Goal: Contribute content: Add original content to the website for others to see

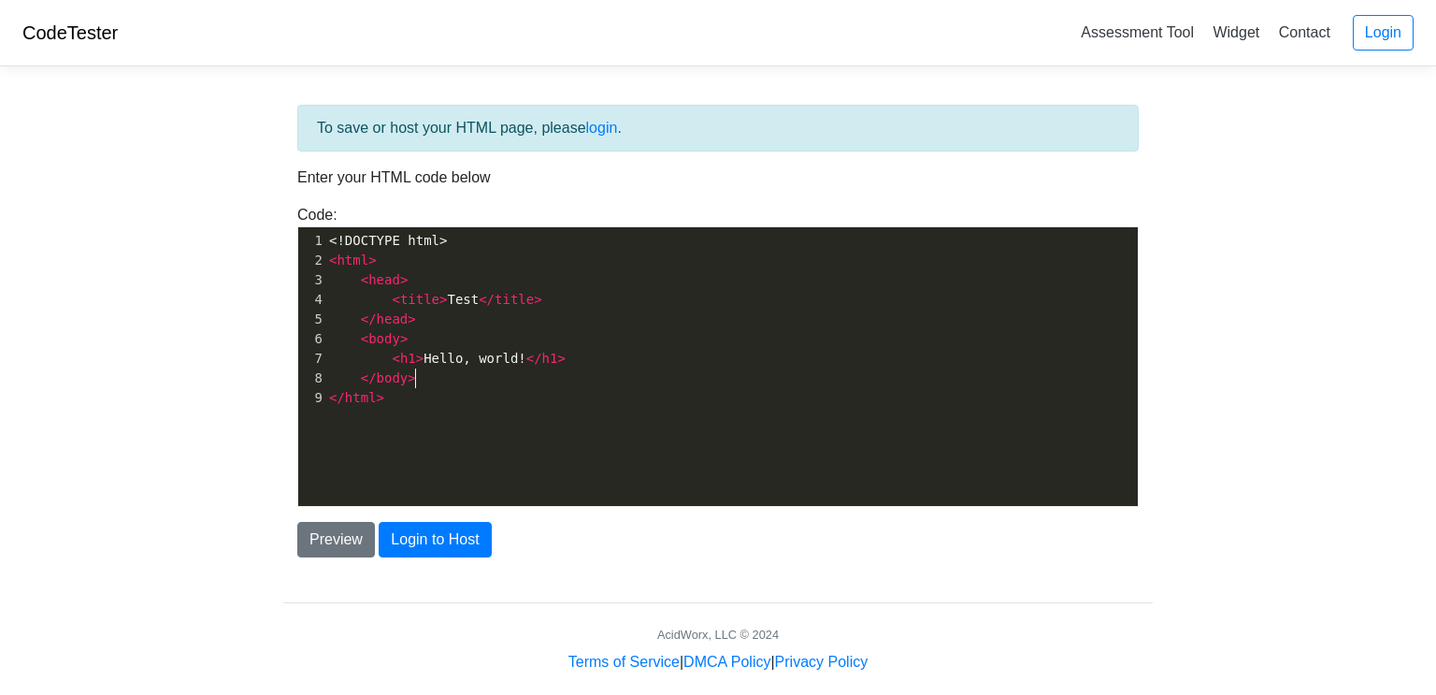
scroll to position [7, 0]
type textarea "<!DOCTYPE html> <html> <head> <title>Test</title> </head> <body> <h1>Hello, wor…"
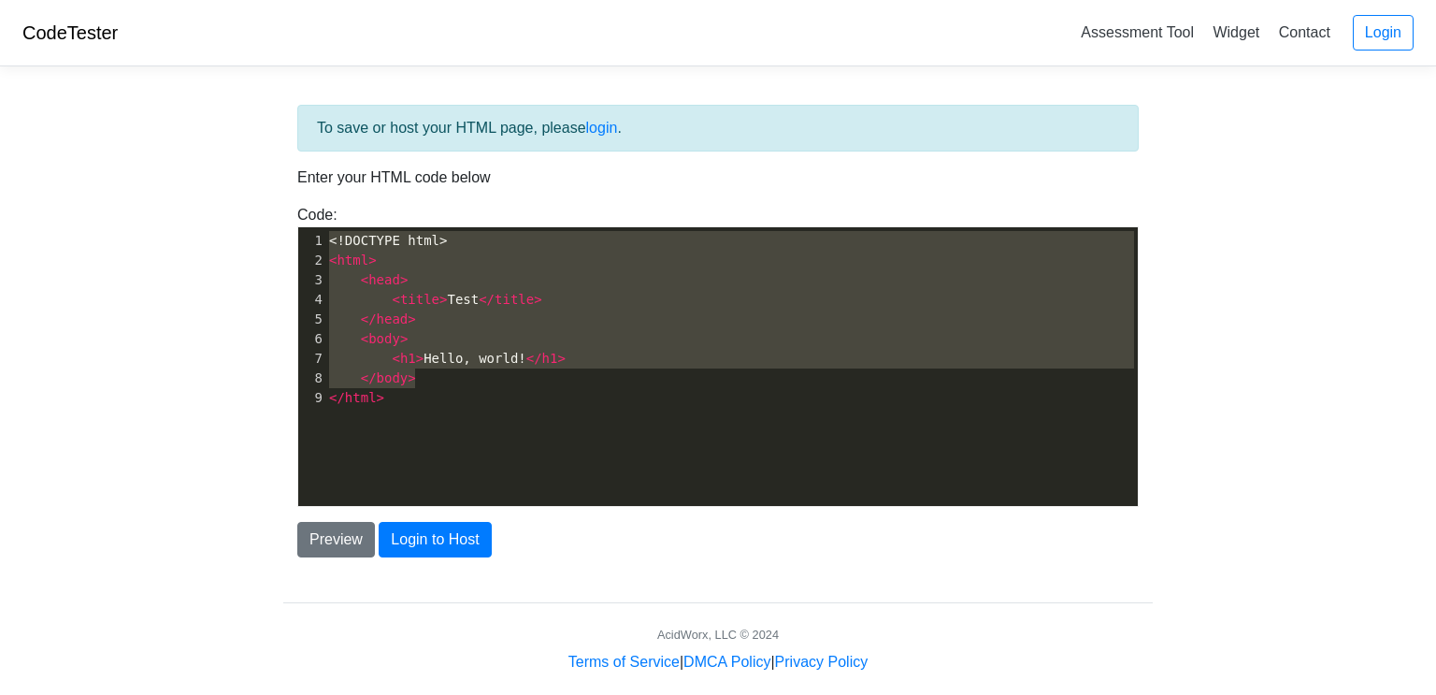
drag, startPoint x: 570, startPoint y: 384, endPoint x: 143, endPoint y: 186, distance: 471.1
click at [139, 186] on body "CodeTester Assessment Tool Widget Contact Login To save or host your HTML page,…" at bounding box center [718, 336] width 1436 height 673
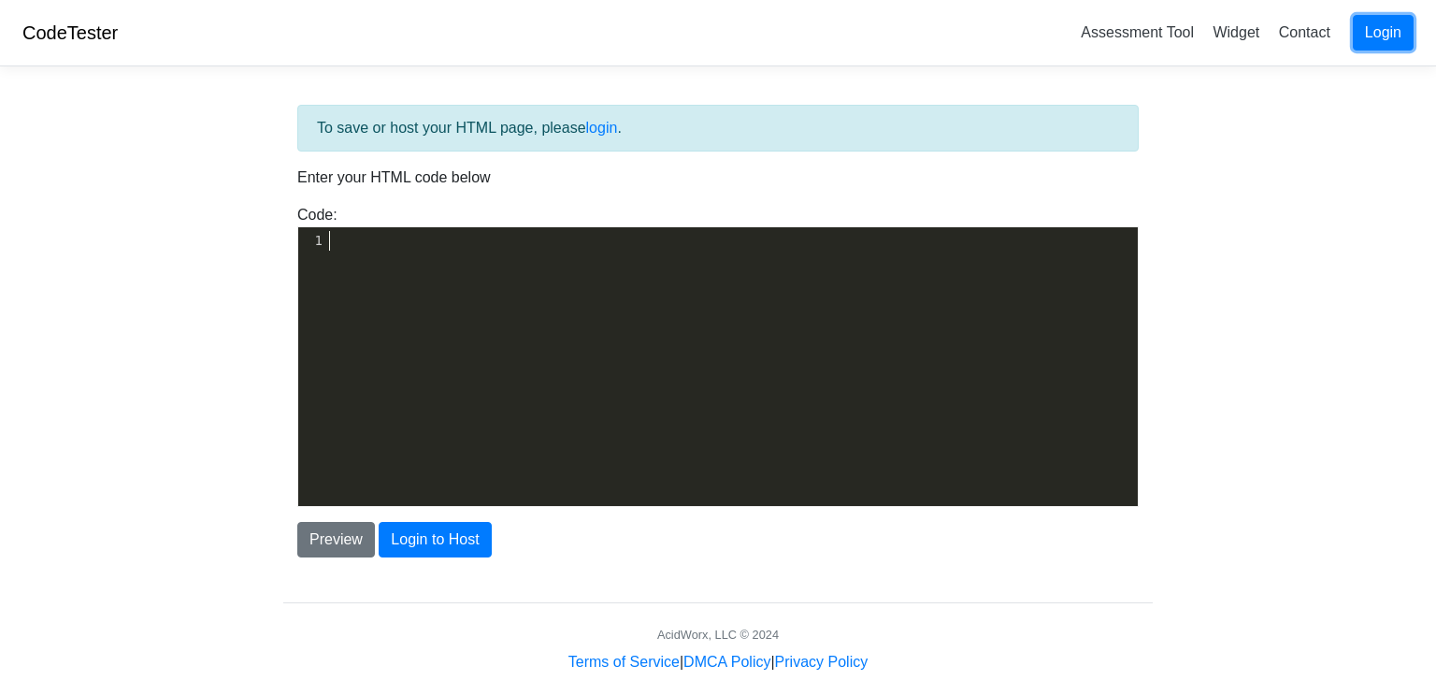
click at [1405, 22] on link "Login" at bounding box center [1383, 33] width 61 height 36
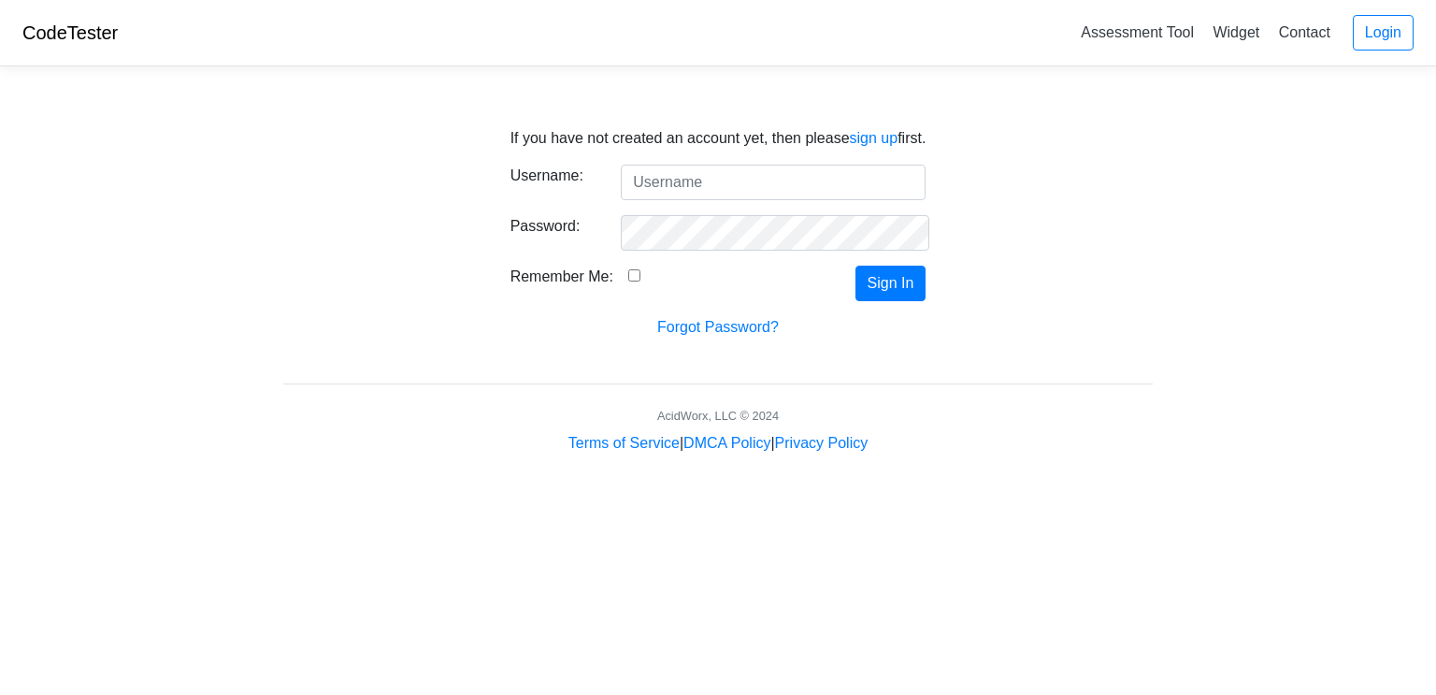
click at [725, 204] on form "Username: Password: Remember Me: Sign In Forgot Password?" at bounding box center [719, 252] width 416 height 174
click at [861, 135] on link "sign up" at bounding box center [874, 138] width 49 height 16
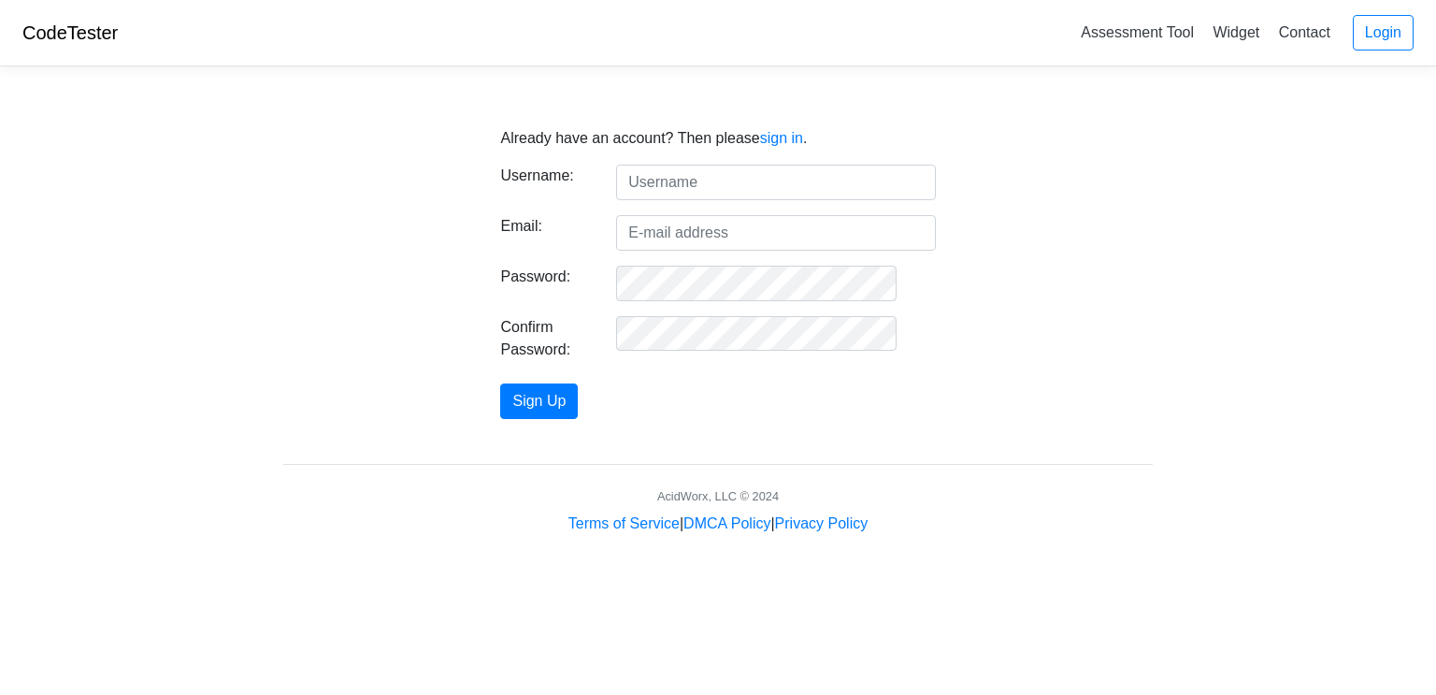
click at [695, 180] on input "text" at bounding box center [775, 183] width 319 height 36
type input "kujio"
click at [687, 238] on input "Email:" at bounding box center [775, 233] width 319 height 36
type input "tatsuyakinkio@gmail.com"
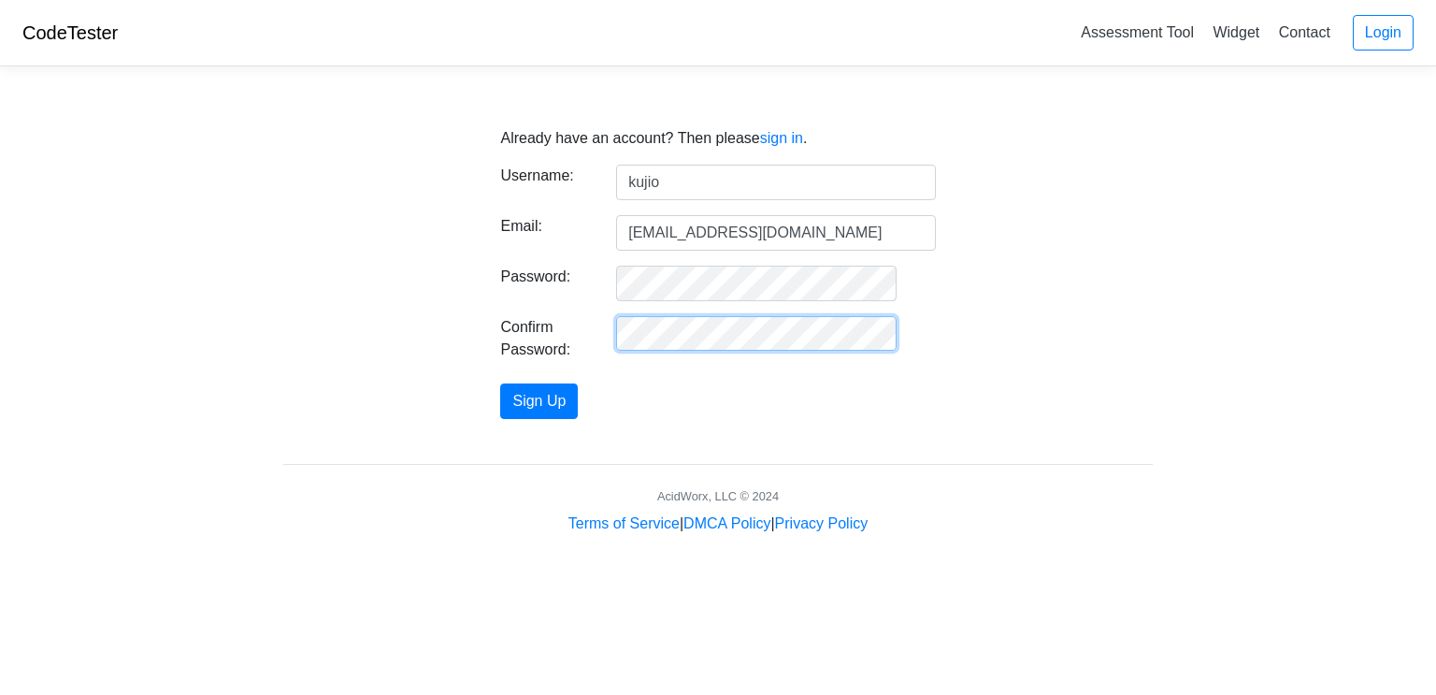
click at [500, 383] on button "Sign Up" at bounding box center [539, 401] width 78 height 36
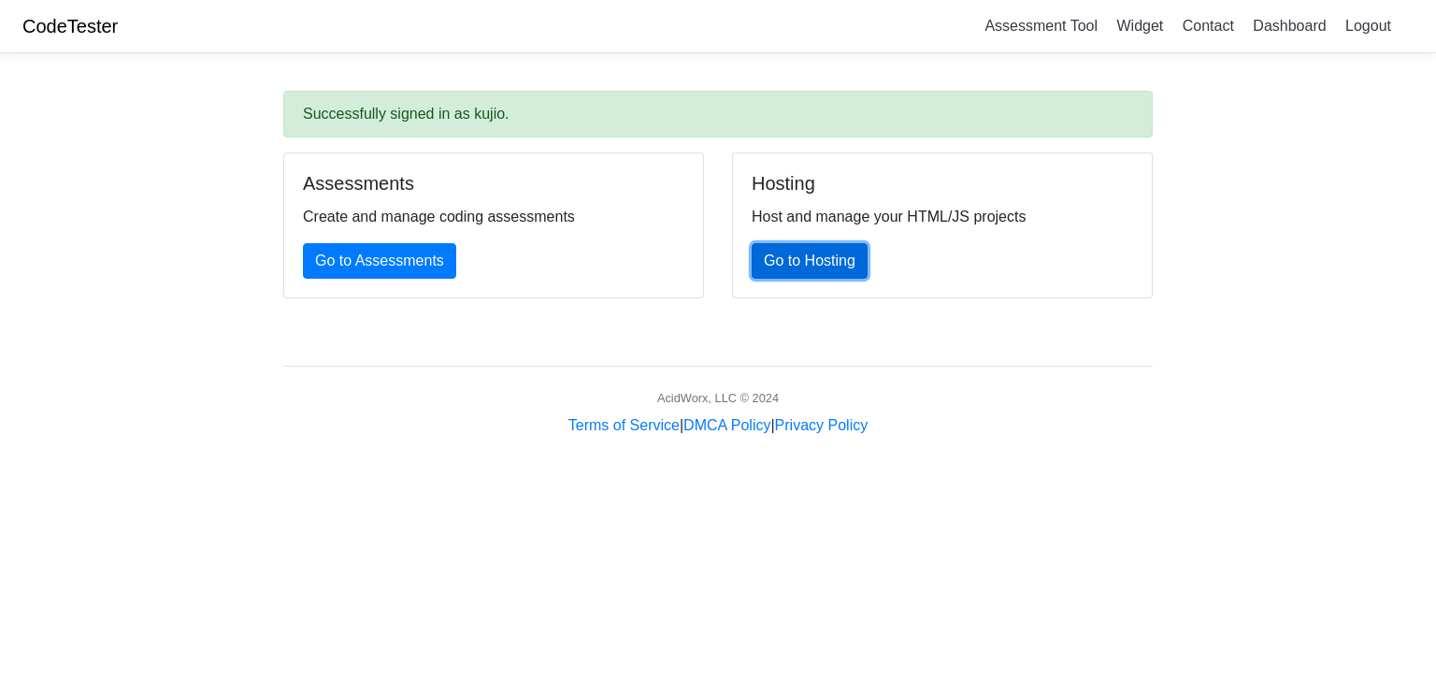
click at [766, 262] on link "Go to Hosting" at bounding box center [810, 261] width 116 height 36
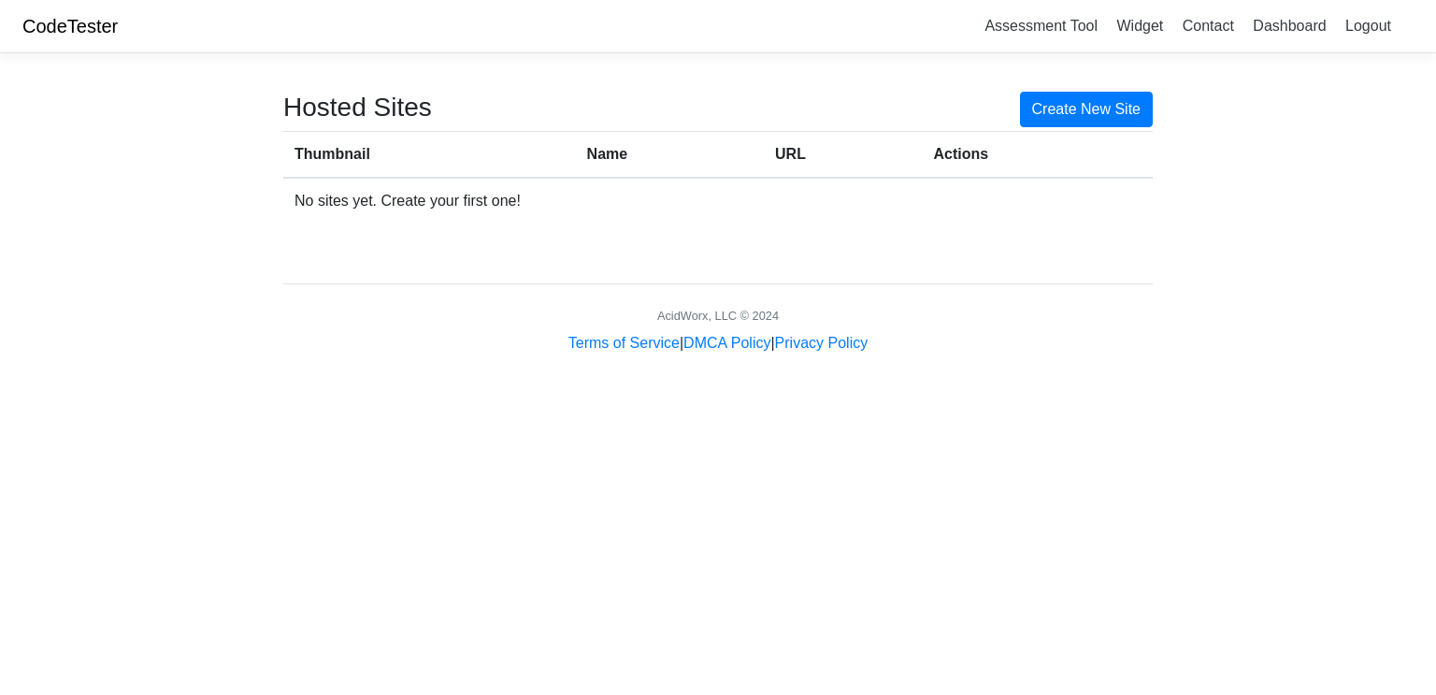
click at [608, 268] on div "Url copied to clipboard! Hosted Sites Create New Site Thumbnail Name URL Action…" at bounding box center [718, 211] width 898 height 286
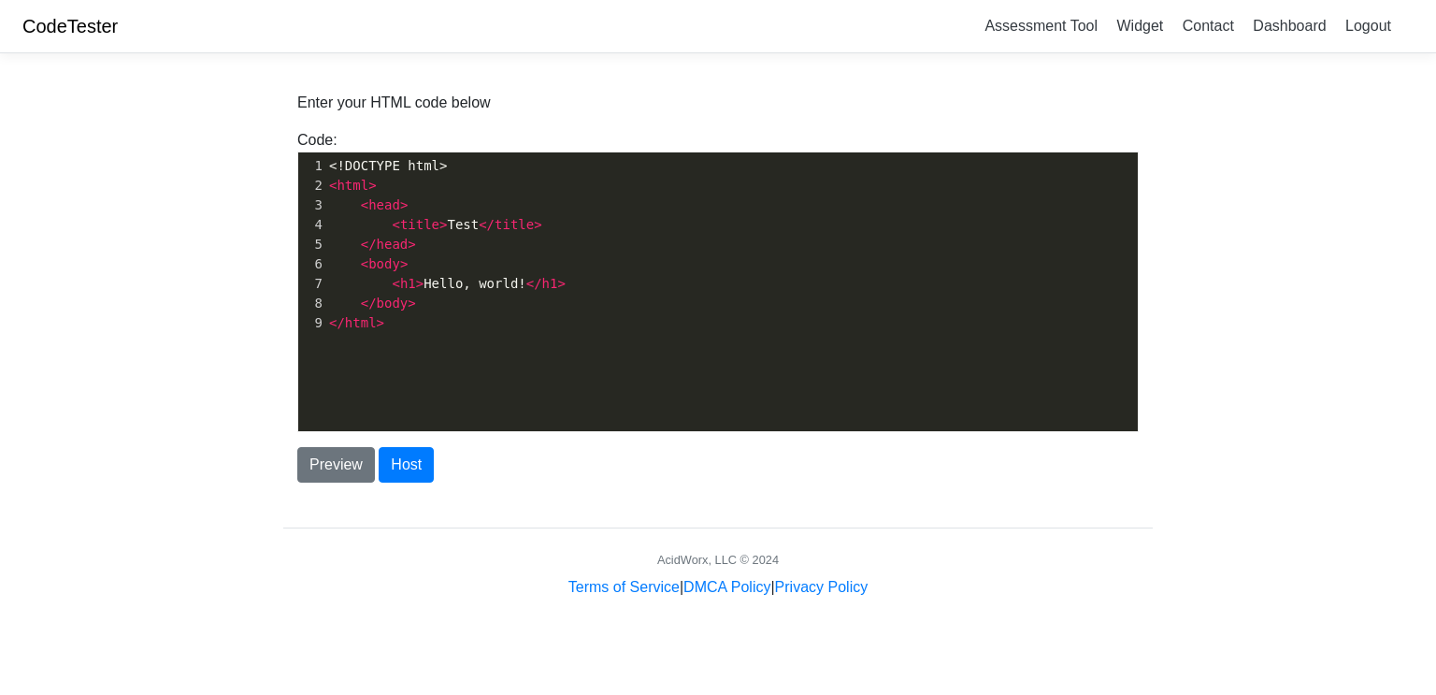
scroll to position [7, 0]
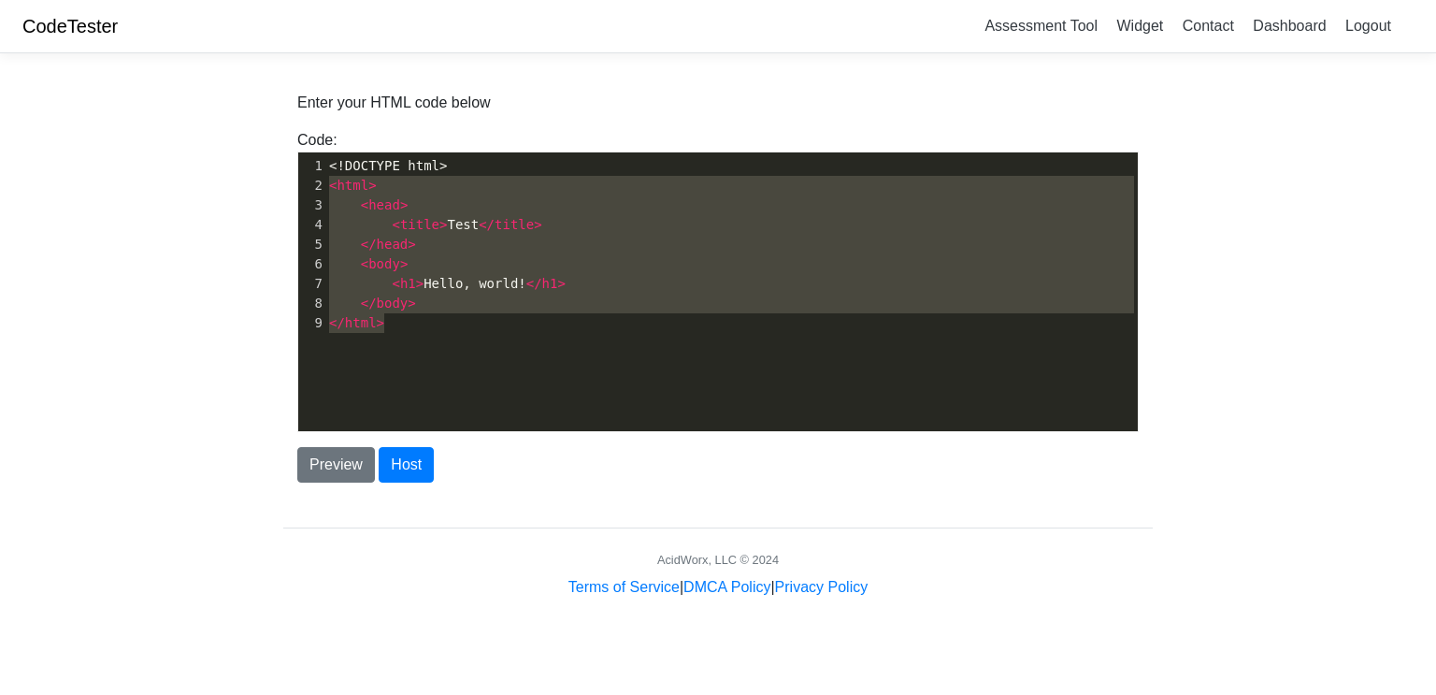
type textarea "<!DOCTYPE html> <html> <head> <title>Test</title> </head> <body> <h1>Hello, wor…"
drag, startPoint x: 407, startPoint y: 305, endPoint x: 142, endPoint y: 116, distance: 325.2
click at [142, 116] on body "CodeTester Assessment Tool Widget Contact Dashboard Logout Enter your HTML code…" at bounding box center [718, 299] width 1436 height 599
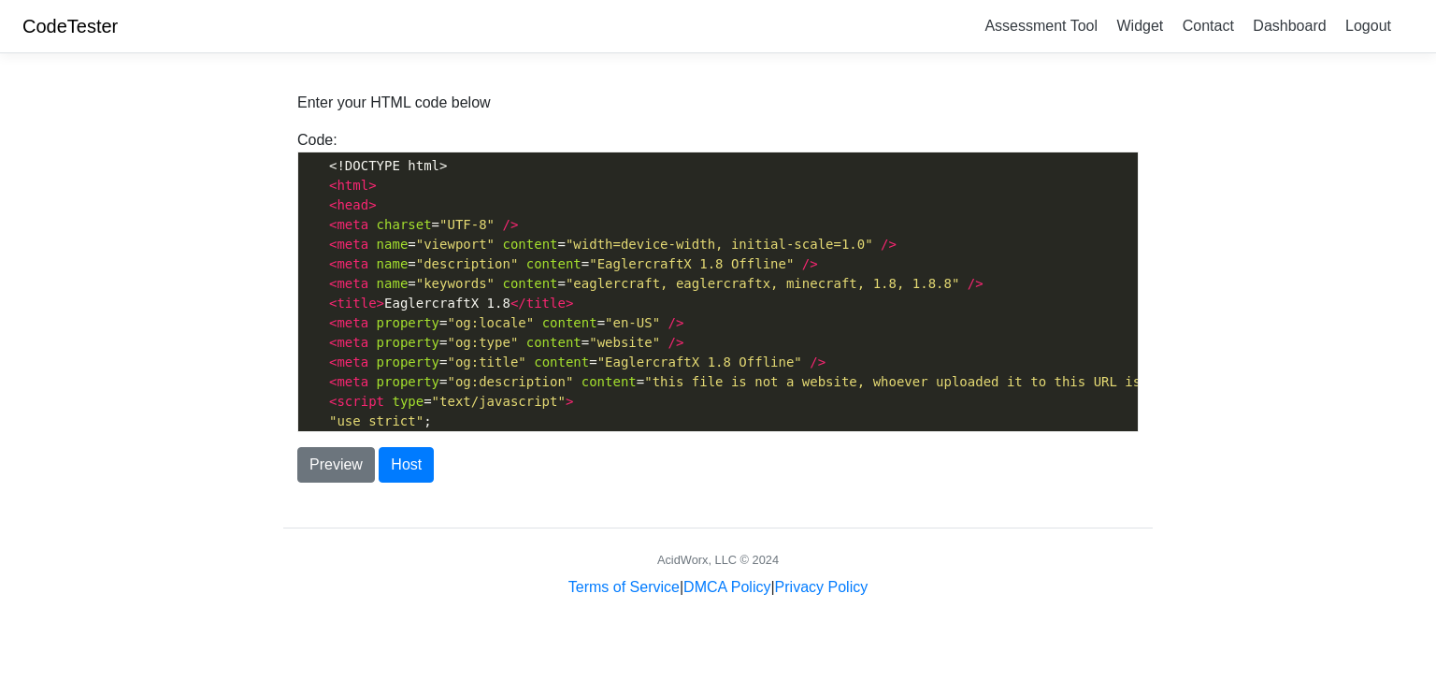
scroll to position [0, 2037126]
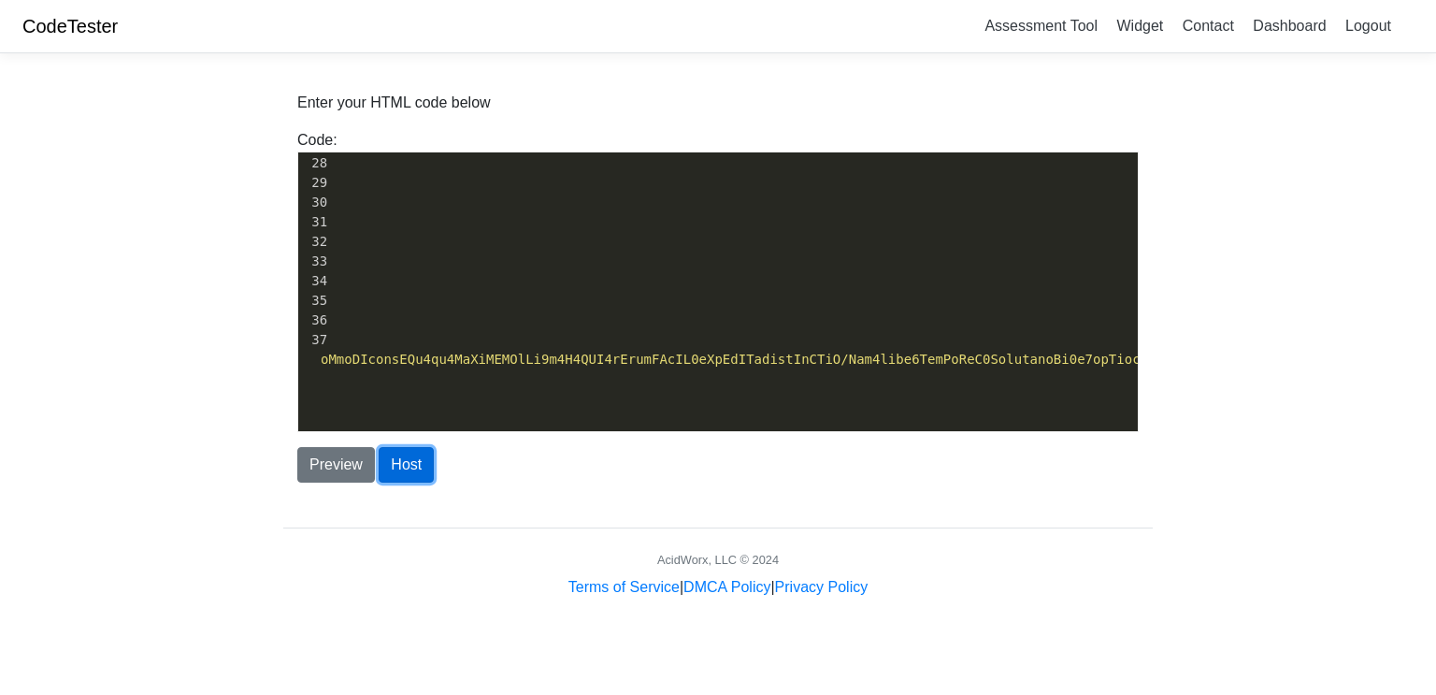
click at [405, 474] on button "Host" at bounding box center [406, 465] width 55 height 36
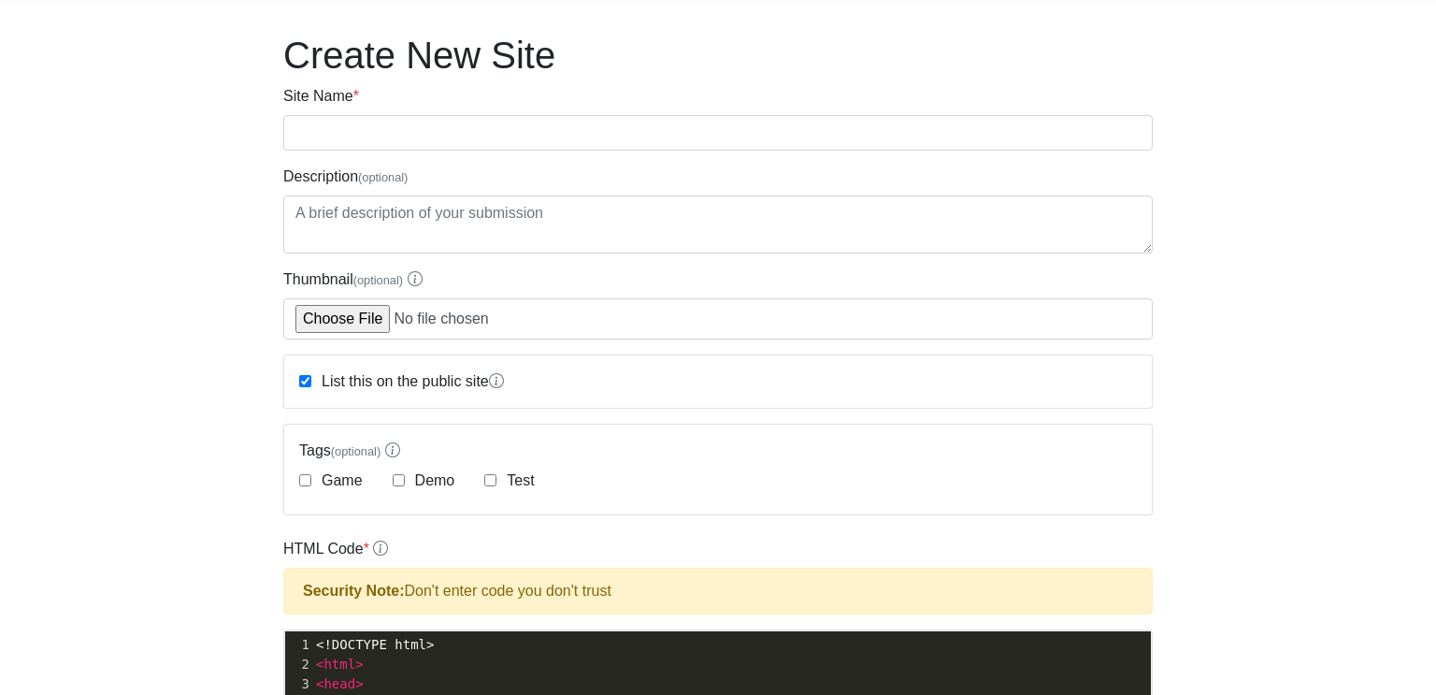
scroll to position [60, 0]
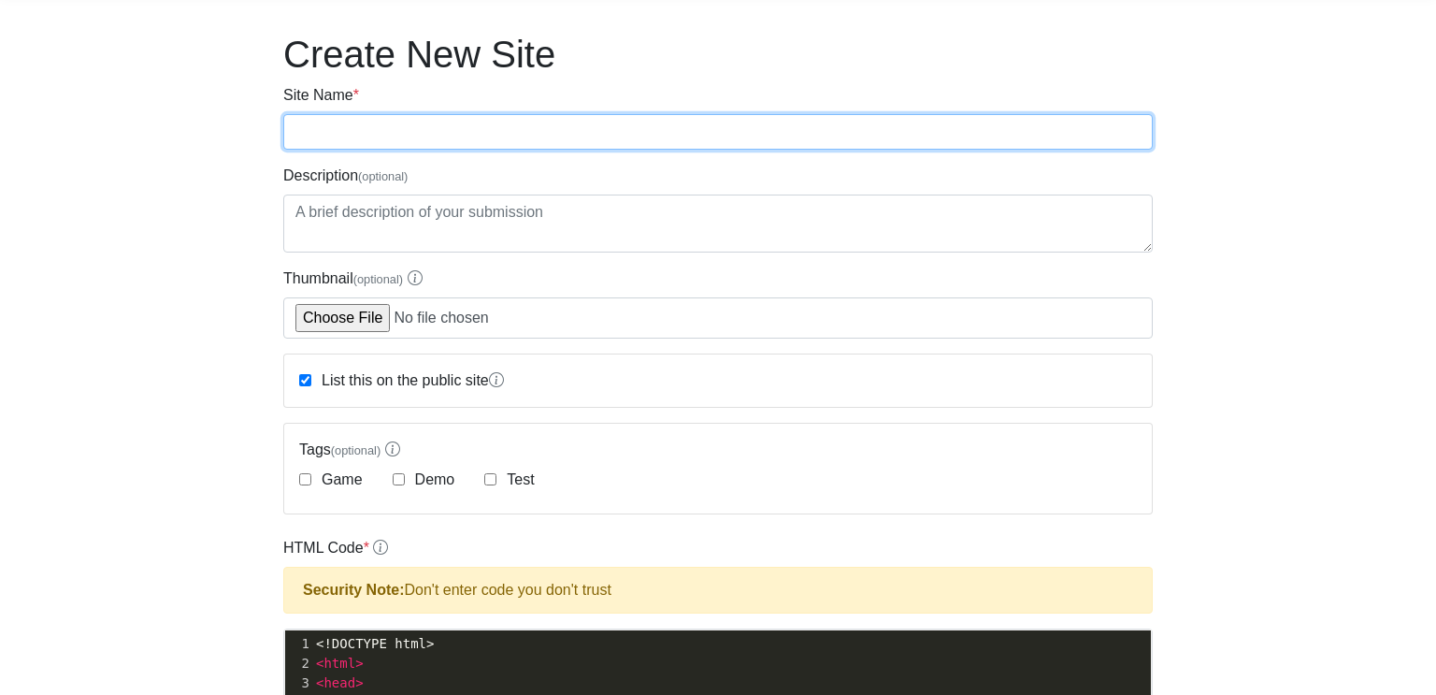
click at [365, 134] on input "Site Name *" at bounding box center [718, 132] width 870 height 36
type input "EaglercraftX-heh"
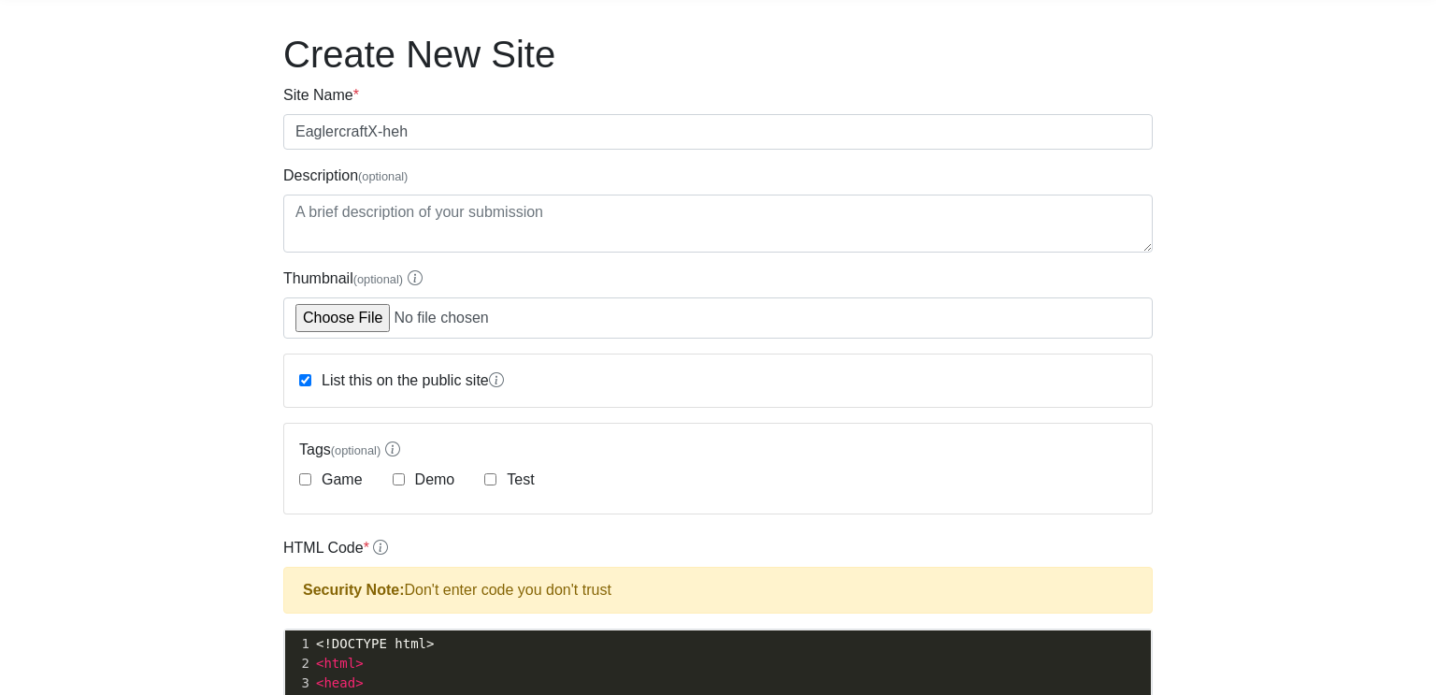
click at [337, 479] on label "Game" at bounding box center [340, 480] width 45 height 22
click at [311, 479] on input "Game" at bounding box center [305, 479] width 12 height 12
checkbox input "true"
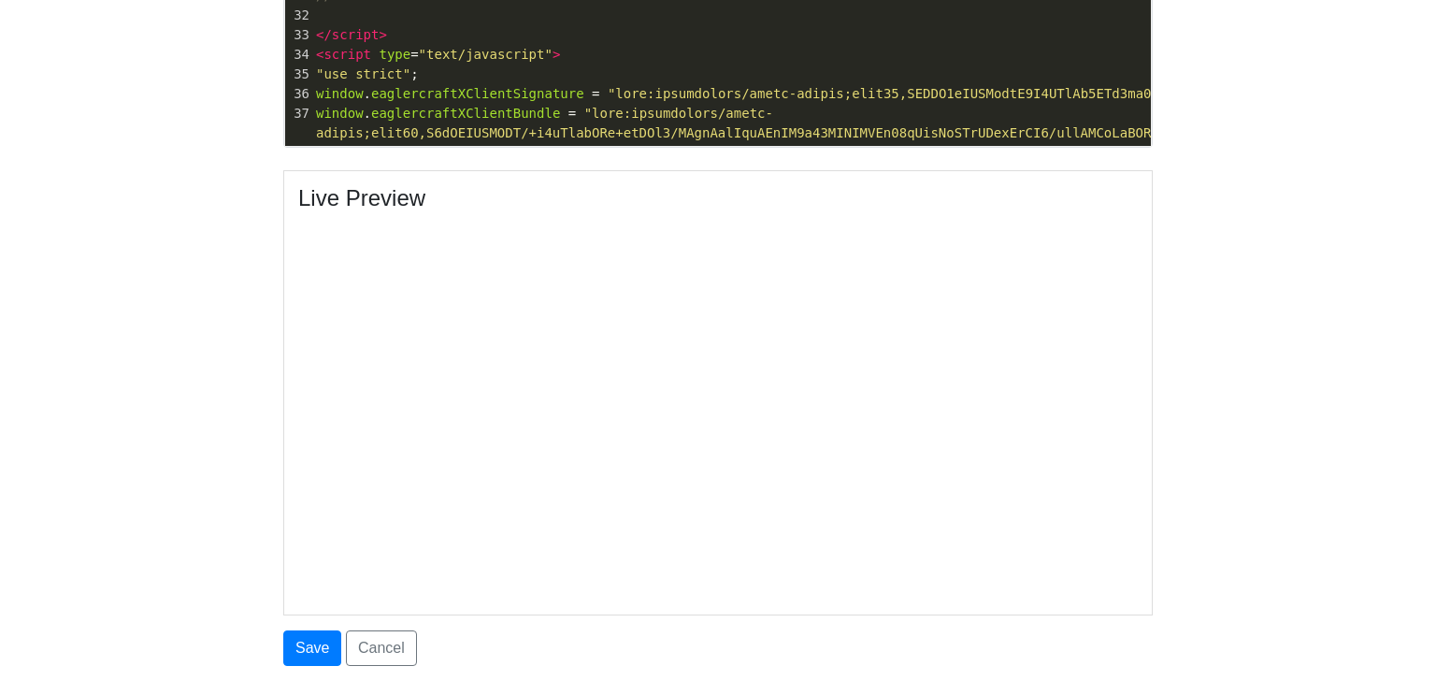
scroll to position [949, 0]
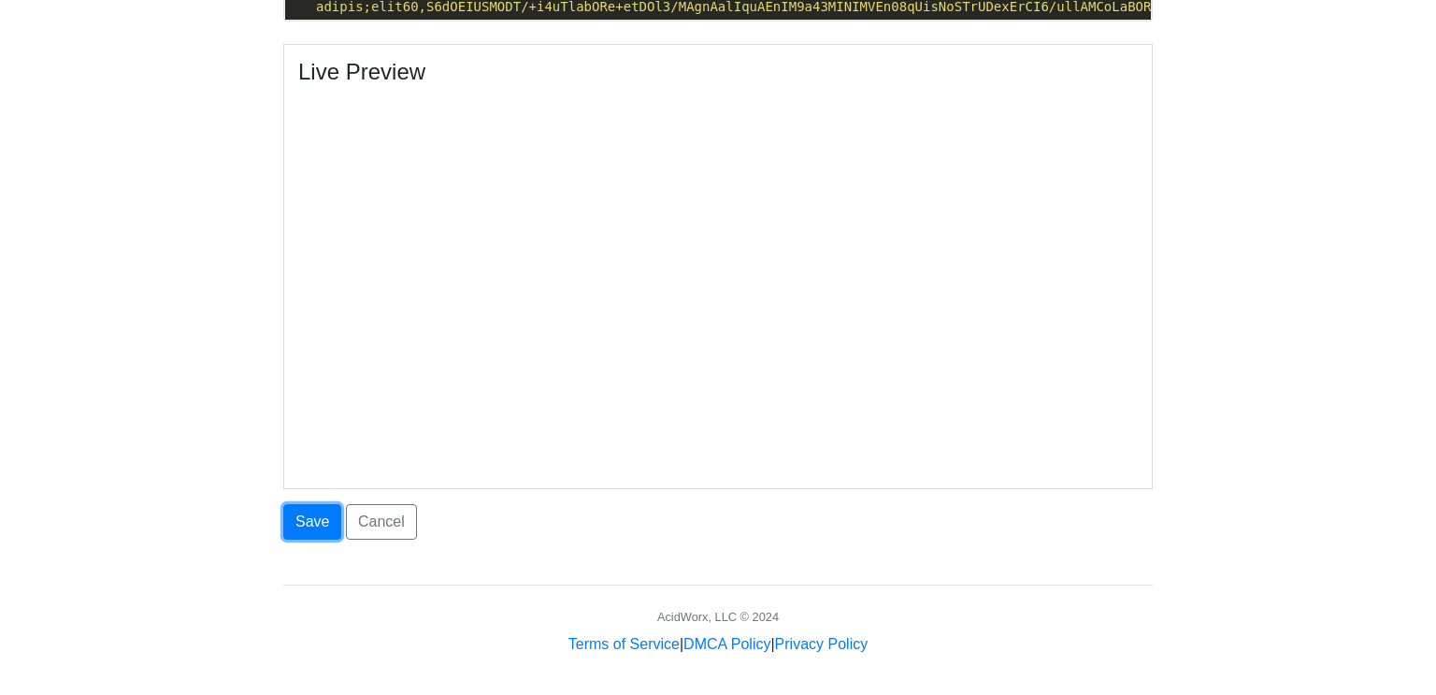
drag, startPoint x: 312, startPoint y: 510, endPoint x: 180, endPoint y: 234, distance: 306.2
drag, startPoint x: 180, startPoint y: 234, endPoint x: 174, endPoint y: 277, distance: 43.4
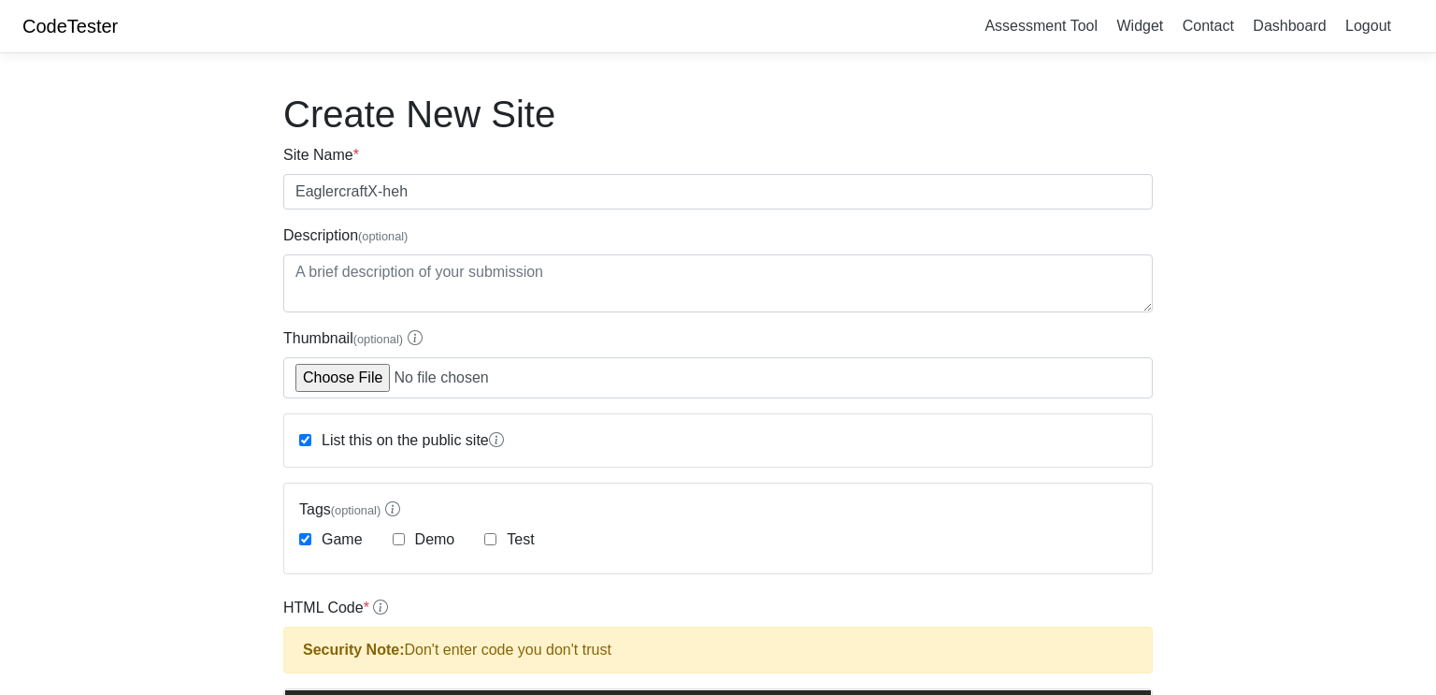
click at [435, 434] on label "List this on the public site" at bounding box center [411, 440] width 186 height 22
click at [311, 434] on input "List this on the public site" at bounding box center [305, 440] width 12 height 12
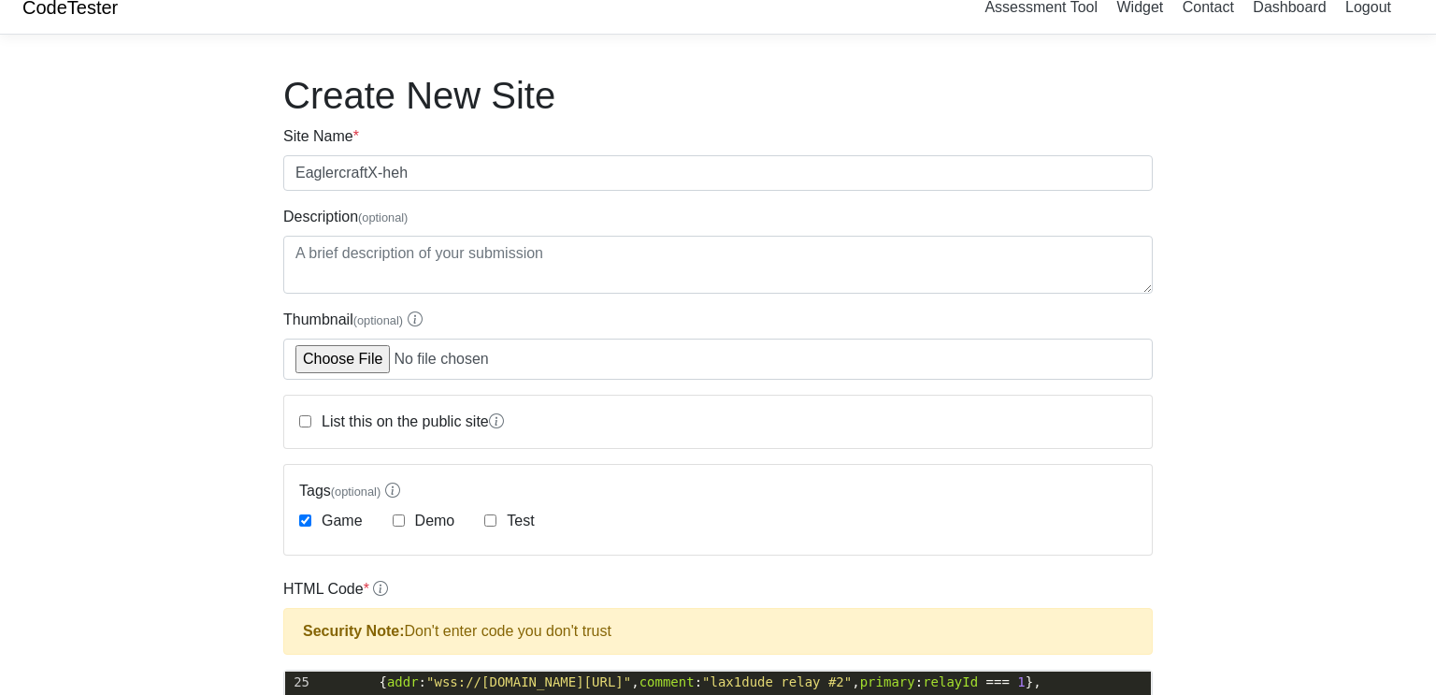
scroll to position [14, 0]
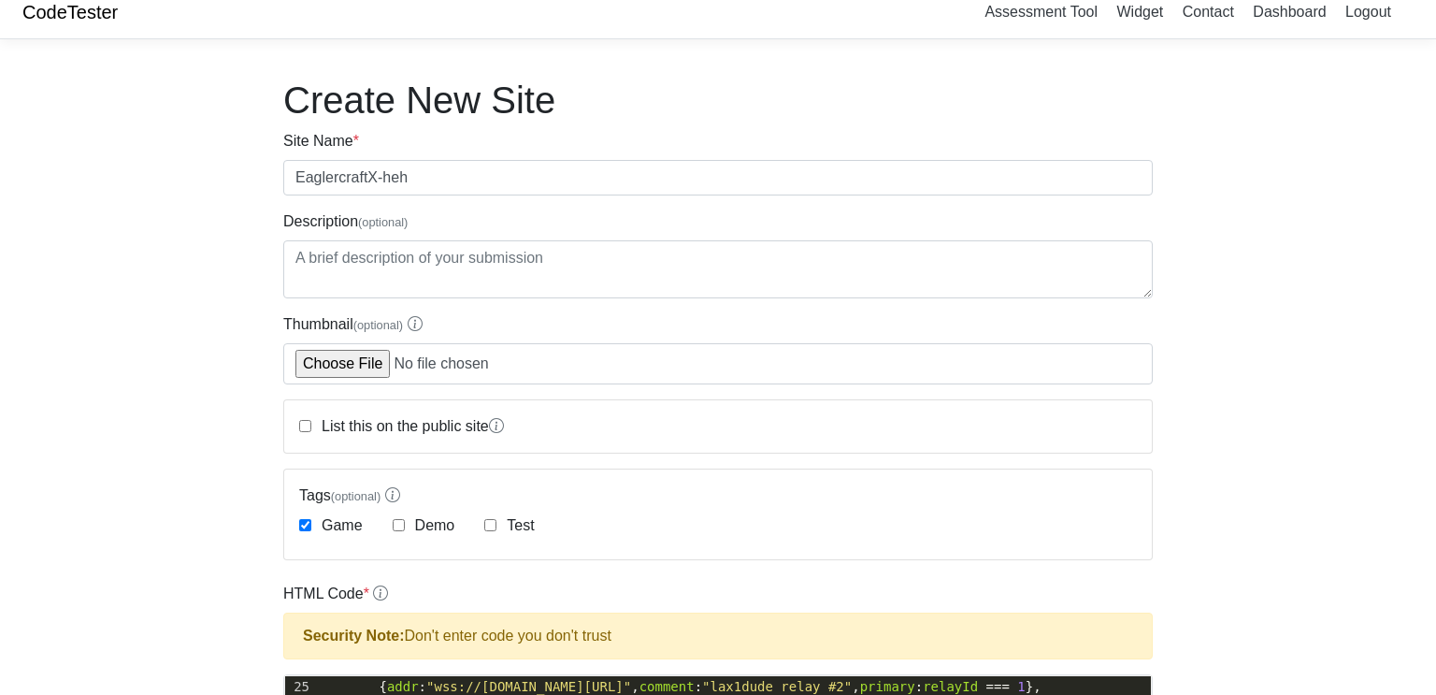
click at [409, 415] on label "List this on the public site" at bounding box center [411, 426] width 186 height 22
click at [311, 420] on input "List this on the public site" at bounding box center [305, 426] width 12 height 12
checkbox input "true"
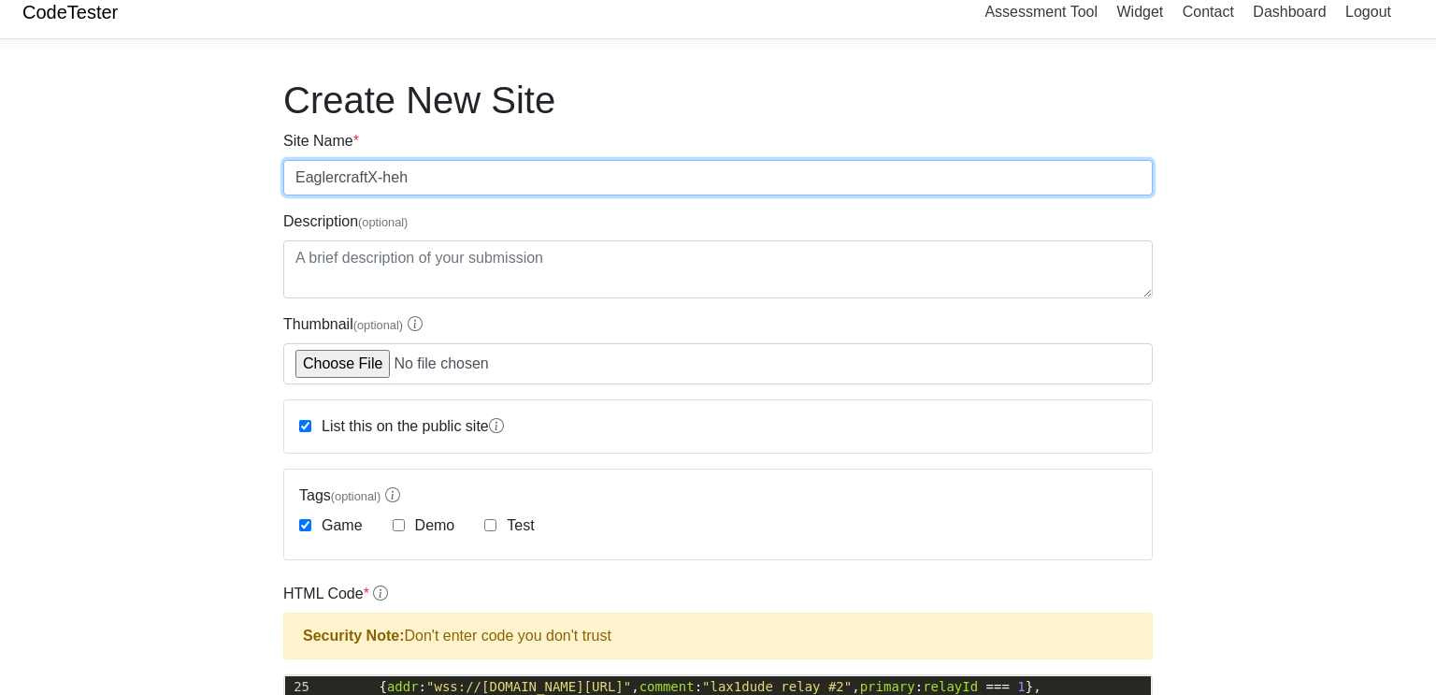
click at [440, 168] on input "EaglercraftX-heh" at bounding box center [718, 178] width 870 height 36
type input "EaglercraftX.1.8"
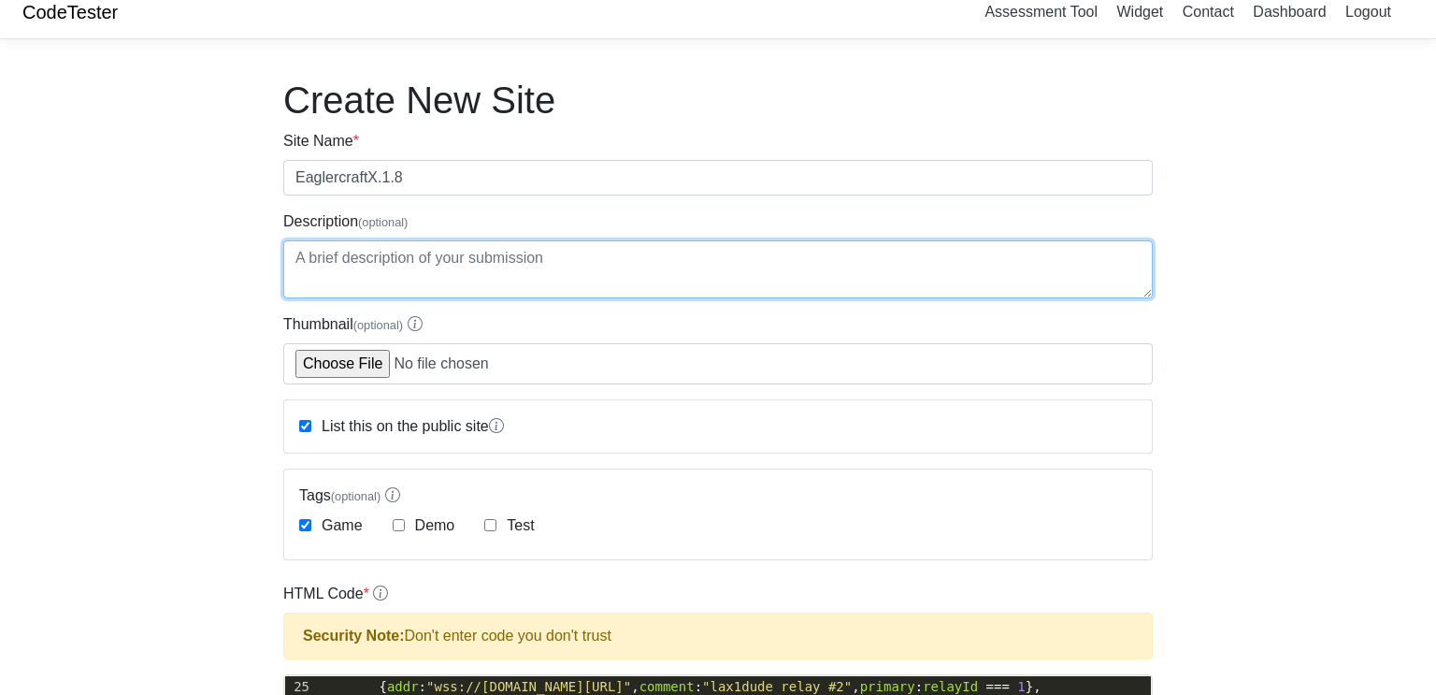
click at [434, 276] on textarea "Description (optional)" at bounding box center [718, 269] width 870 height 58
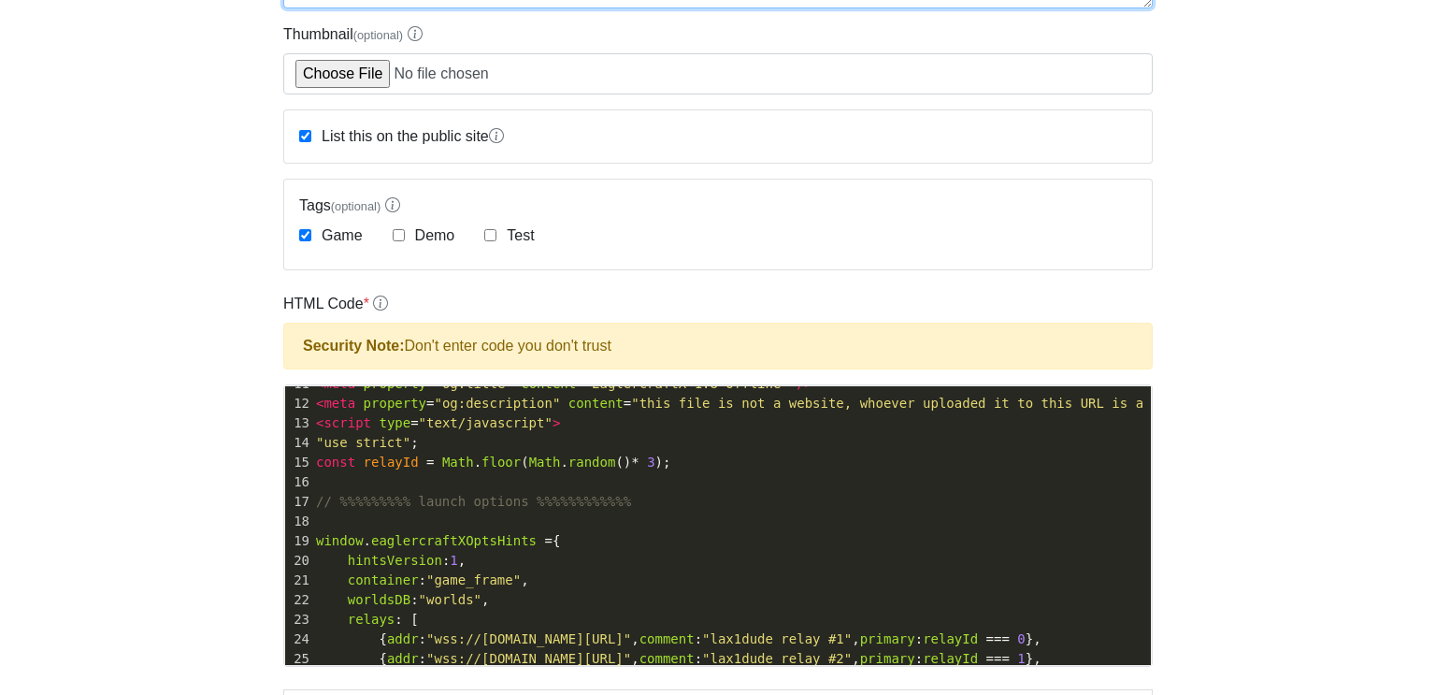
scroll to position [212, 0]
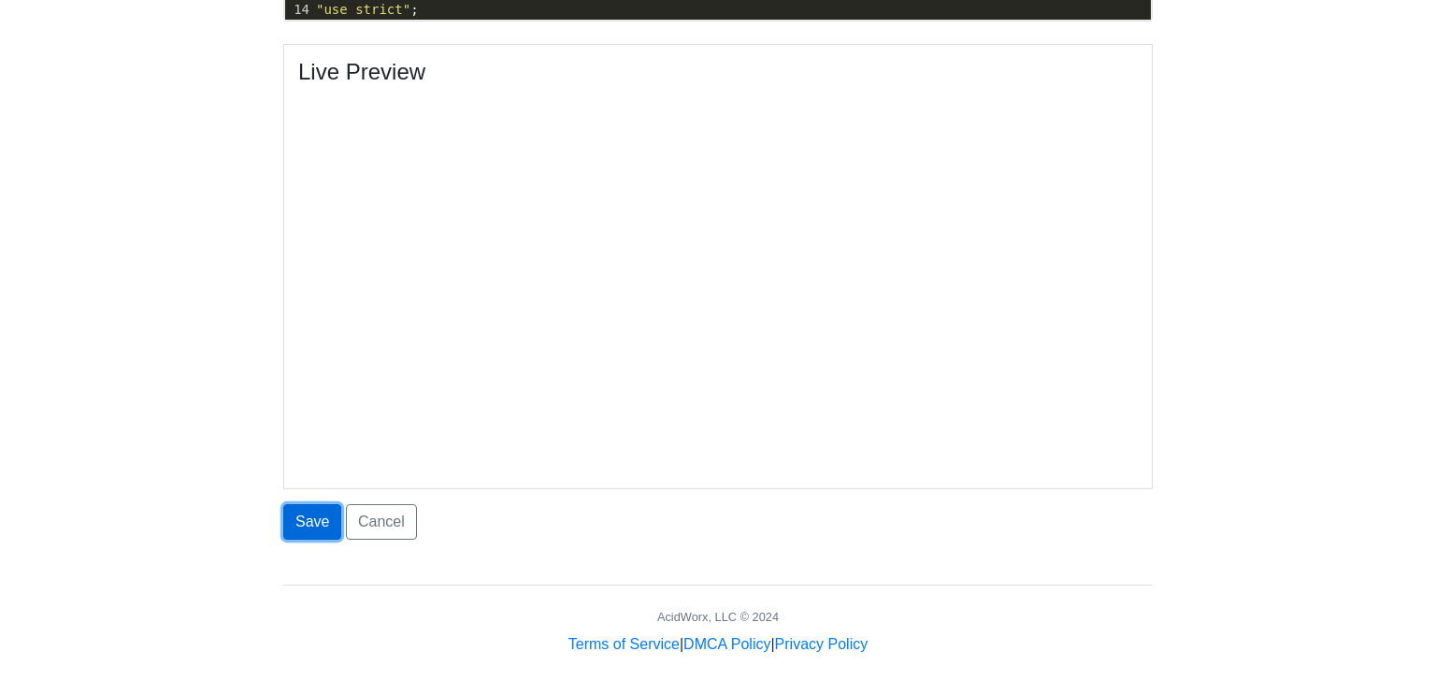
click at [298, 526] on button "Save" at bounding box center [312, 522] width 58 height 36
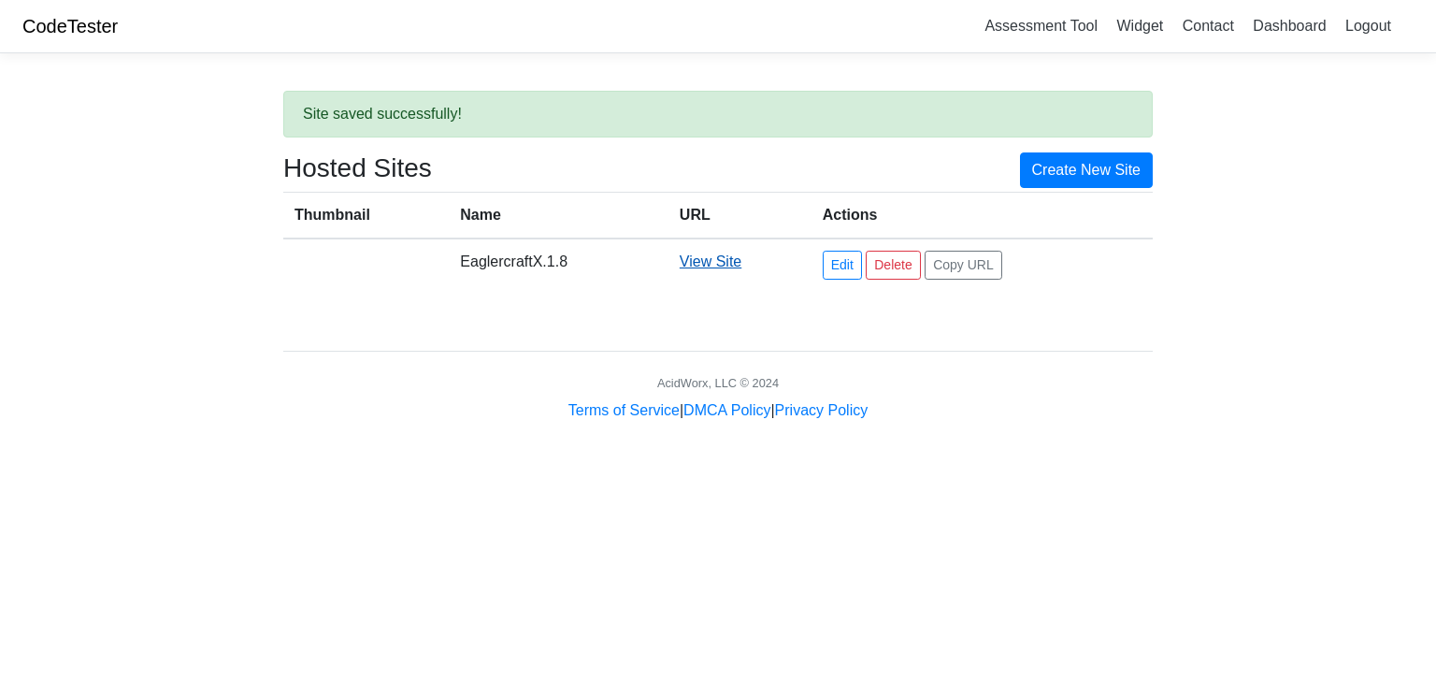
click at [718, 262] on link "View Site" at bounding box center [711, 261] width 62 height 16
click at [851, 265] on link "Edit" at bounding box center [842, 265] width 39 height 29
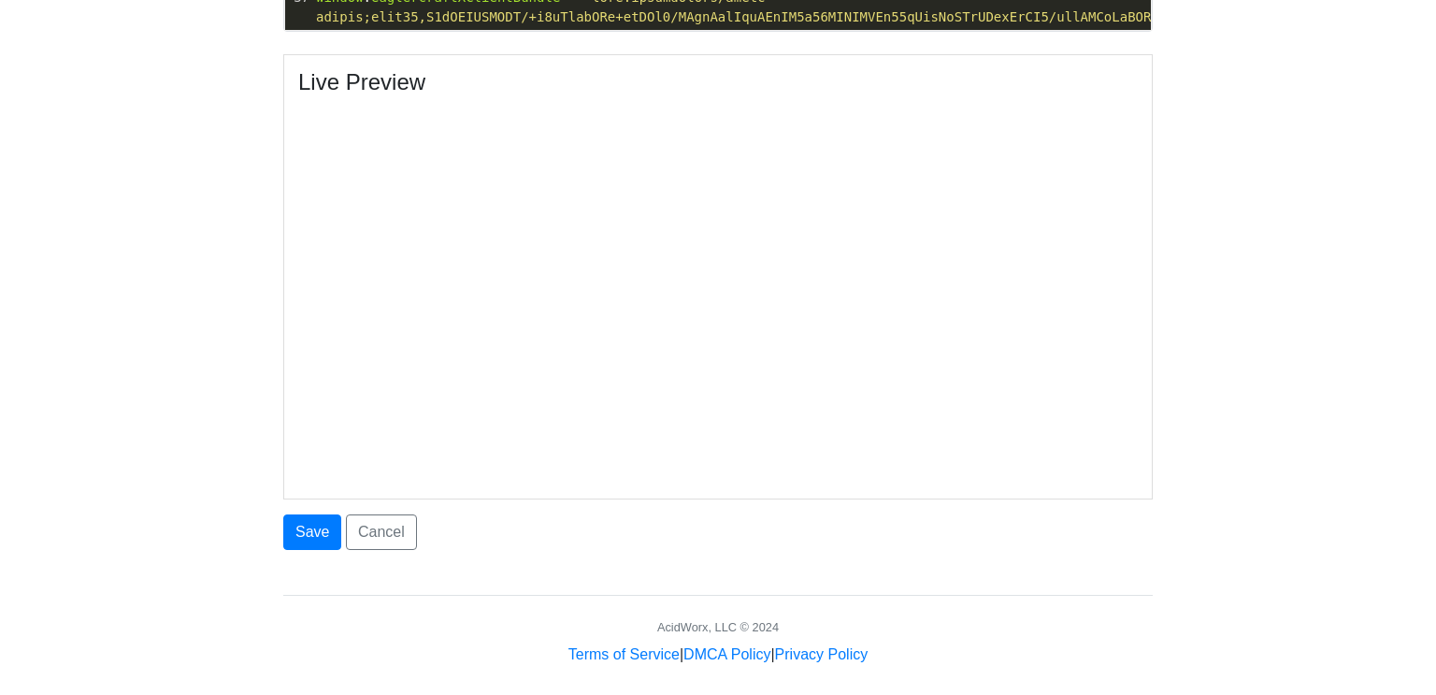
scroll to position [949, 0]
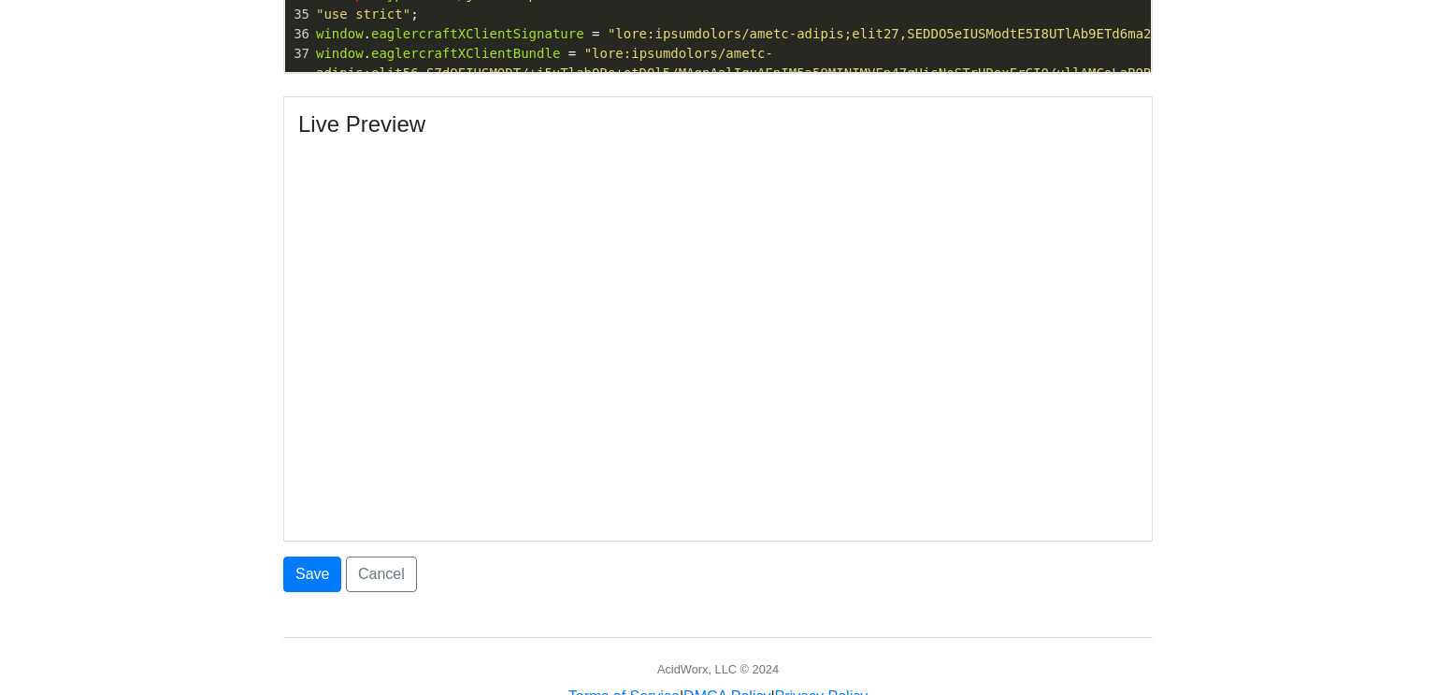
scroll to position [949, 0]
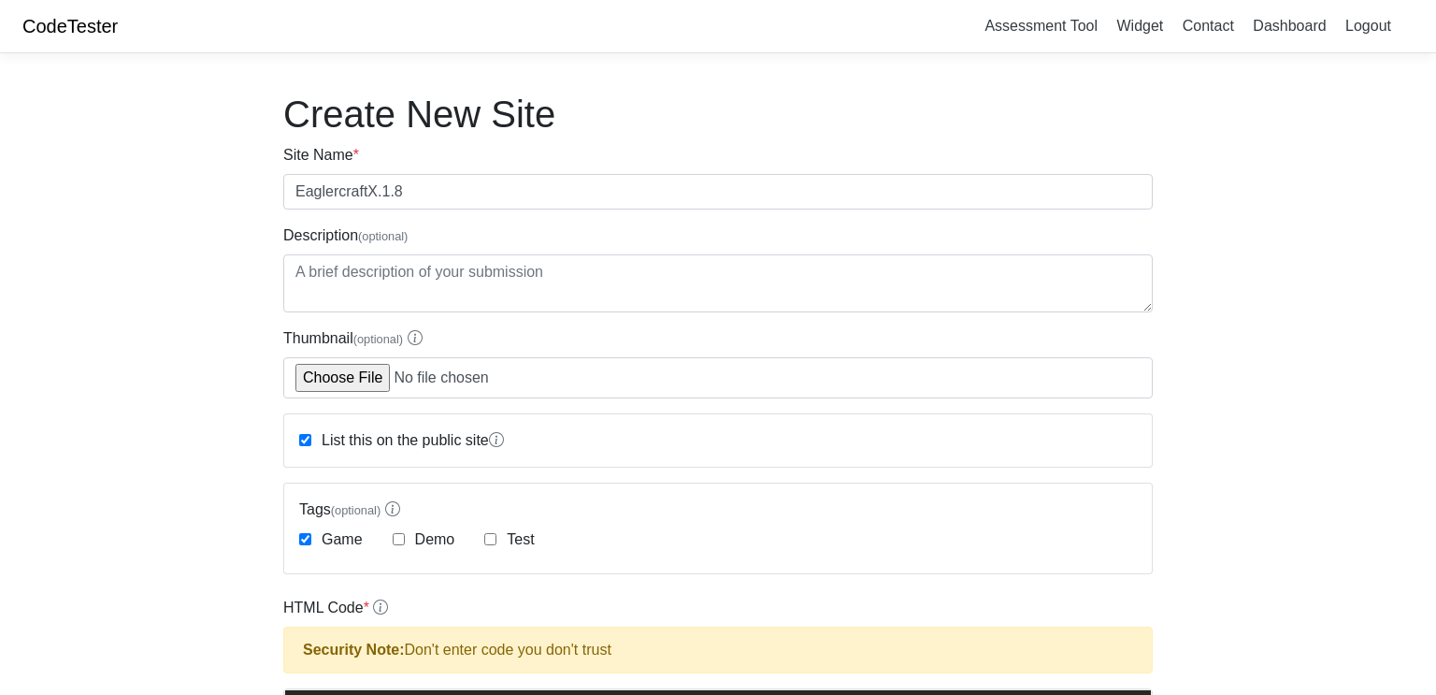
scroll to position [949, 0]
